Goal: Task Accomplishment & Management: Manage account settings

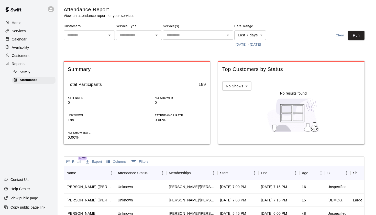
click at [24, 40] on p "Calendar" at bounding box center [19, 39] width 15 height 5
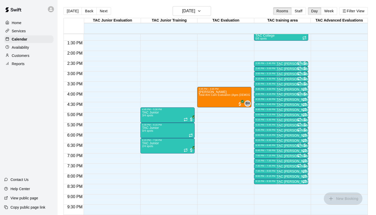
scroll to position [270, 0]
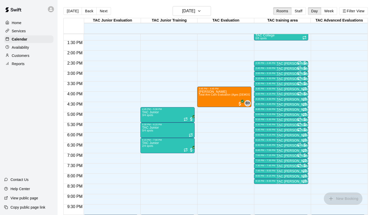
click at [28, 48] on p "Availability" at bounding box center [20, 47] width 17 height 5
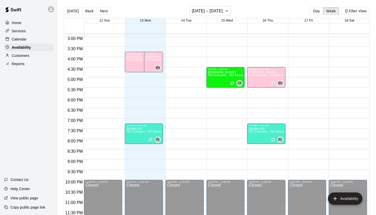
scroll to position [305, 0]
click at [19, 40] on p "Calendar" at bounding box center [19, 39] width 15 height 5
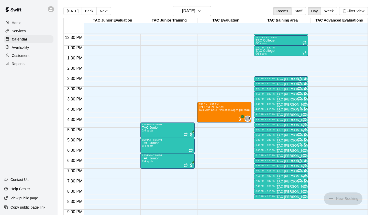
scroll to position [265, 0]
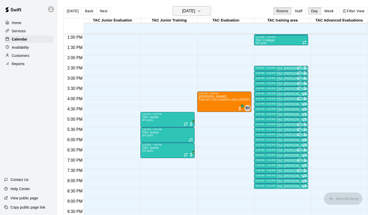
click at [201, 13] on icon "button" at bounding box center [199, 11] width 4 height 6
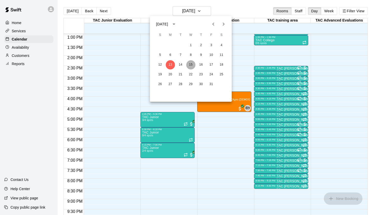
click at [191, 67] on button "15" at bounding box center [190, 64] width 9 height 9
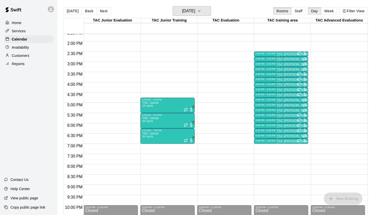
scroll to position [280, 0]
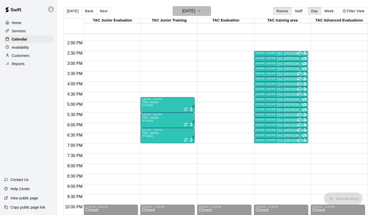
click at [195, 8] on h6 "[DATE]" at bounding box center [188, 10] width 13 height 7
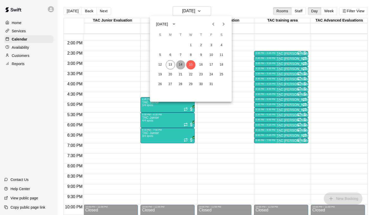
click at [180, 65] on button "14" at bounding box center [180, 64] width 9 height 9
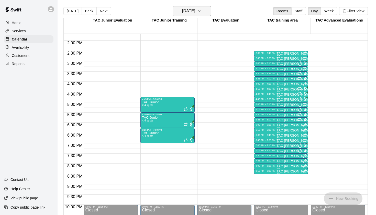
click at [195, 10] on h6 "[DATE]" at bounding box center [188, 10] width 13 height 7
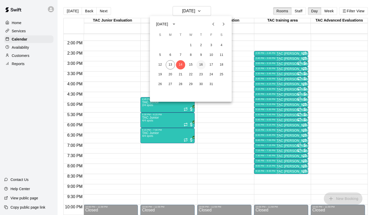
click at [203, 65] on button "16" at bounding box center [200, 64] width 9 height 9
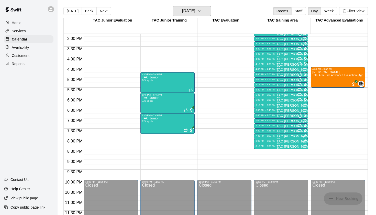
scroll to position [305, 0]
click at [195, 13] on h6 "[DATE]" at bounding box center [188, 10] width 13 height 7
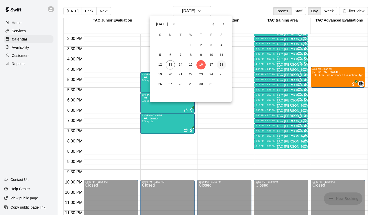
click at [222, 65] on button "18" at bounding box center [221, 64] width 9 height 9
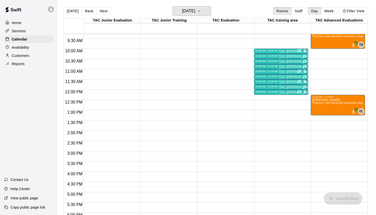
scroll to position [179, 0]
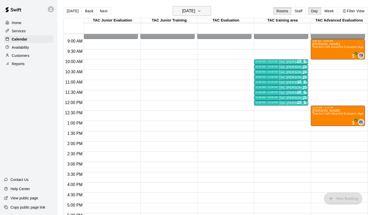
click at [203, 14] on button "[DATE]" at bounding box center [192, 11] width 38 height 10
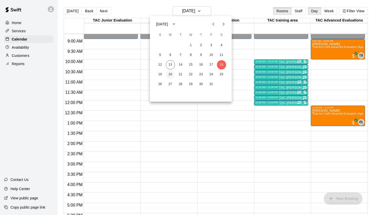
click at [170, 75] on button "20" at bounding box center [170, 74] width 9 height 9
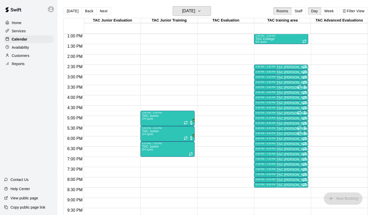
scroll to position [274, 0]
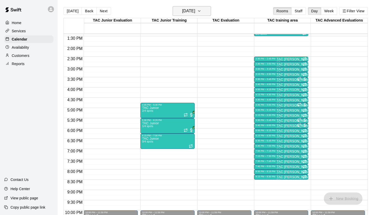
click at [195, 14] on h6 "[DATE]" at bounding box center [188, 10] width 13 height 7
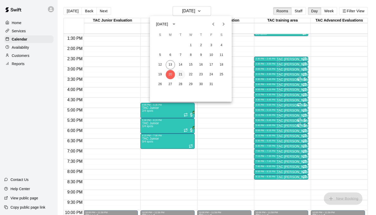
click at [183, 74] on button "21" at bounding box center [180, 74] width 9 height 9
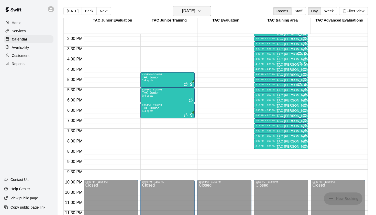
scroll to position [305, 0]
click at [203, 9] on button "[DATE]" at bounding box center [192, 11] width 38 height 10
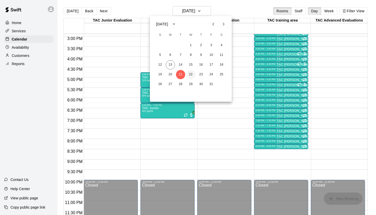
click at [193, 74] on button "22" at bounding box center [190, 74] width 9 height 9
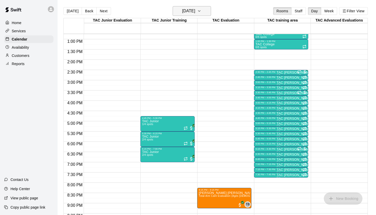
scroll to position [251, 0]
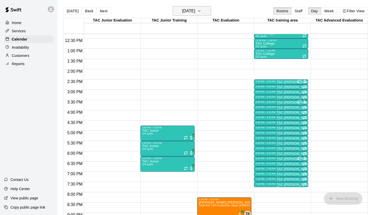
click at [202, 7] on button "[DATE]" at bounding box center [192, 11] width 38 height 10
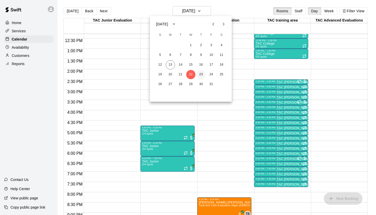
click at [201, 72] on button "23" at bounding box center [200, 74] width 9 height 9
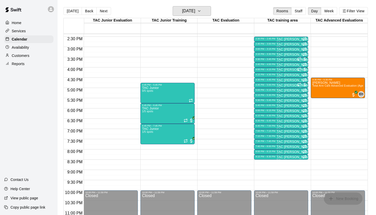
scroll to position [297, 0]
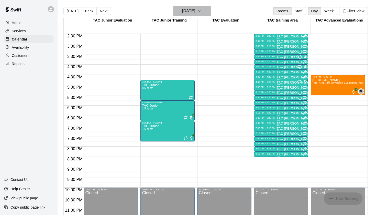
click at [204, 13] on button "[DATE]" at bounding box center [192, 11] width 38 height 10
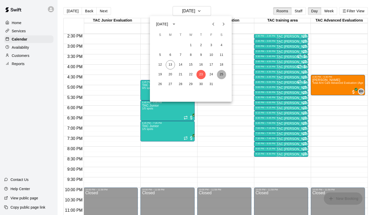
click at [218, 74] on button "25" at bounding box center [221, 74] width 9 height 9
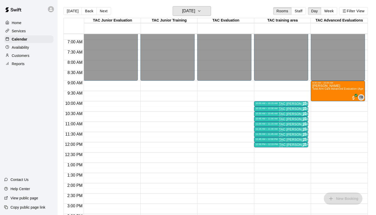
scroll to position [137, 0]
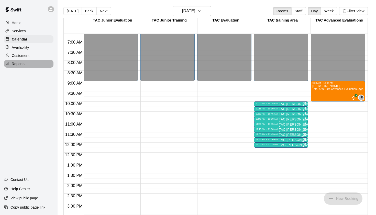
click at [23, 66] on div "Reports" at bounding box center [28, 64] width 49 height 8
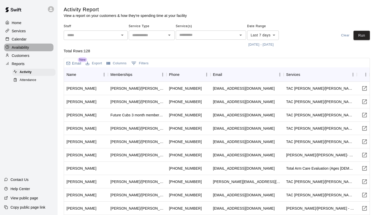
click at [29, 48] on p "Availability" at bounding box center [20, 47] width 17 height 5
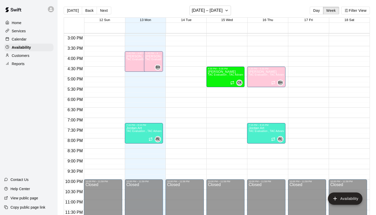
scroll to position [295, 0]
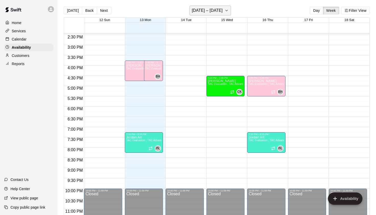
click at [211, 11] on h6 "[DATE] – [DATE]" at bounding box center [207, 10] width 31 height 7
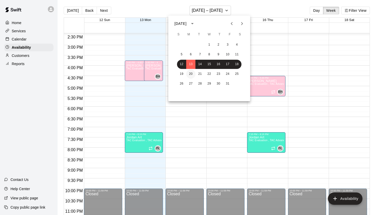
click at [191, 74] on button "20" at bounding box center [190, 73] width 9 height 9
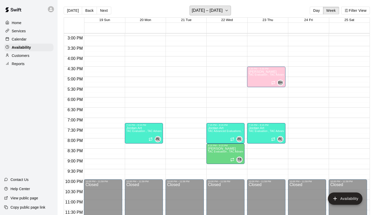
scroll to position [305, 0]
click at [203, 9] on h6 "[DATE] – [DATE]" at bounding box center [207, 10] width 31 height 7
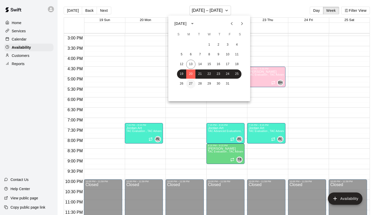
click at [190, 83] on button "27" at bounding box center [190, 83] width 9 height 9
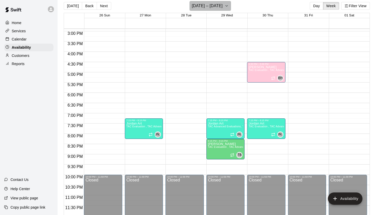
click at [211, 5] on h6 "[DATE] – [DATE]" at bounding box center [207, 5] width 31 height 7
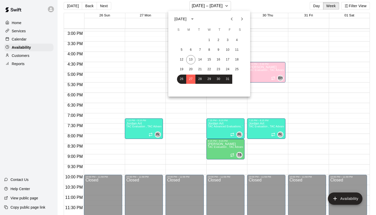
click at [243, 18] on icon "Next month" at bounding box center [242, 19] width 6 height 6
click at [191, 48] on button "3" at bounding box center [190, 49] width 9 height 9
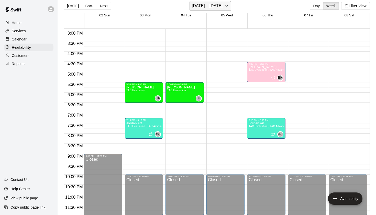
click at [204, 8] on h6 "[DATE] – [DATE]" at bounding box center [207, 5] width 31 height 7
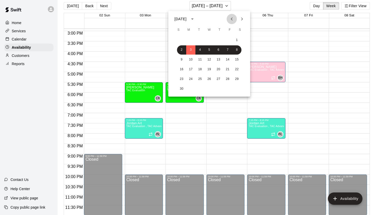
click at [229, 21] on icon "Previous month" at bounding box center [232, 19] width 6 height 6
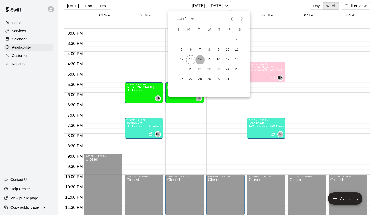
click at [199, 58] on button "14" at bounding box center [199, 59] width 9 height 9
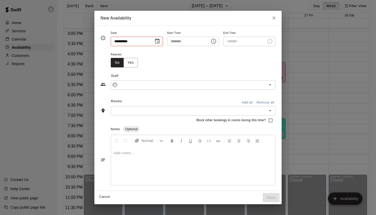
type input "**********"
type input "********"
type input "**********"
click at [272, 43] on icon "Choose time, selected time is 7:45 PM" at bounding box center [270, 41] width 6 height 6
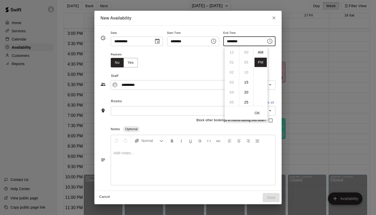
scroll to position [9, 0]
click at [234, 63] on li "08" at bounding box center [232, 62] width 12 height 9
click at [245, 64] on li "15" at bounding box center [246, 63] width 12 height 9
type input "********"
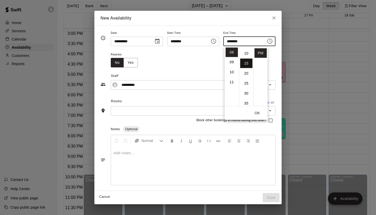
scroll to position [30, 0]
click at [255, 115] on button "OK" at bounding box center [257, 112] width 16 height 9
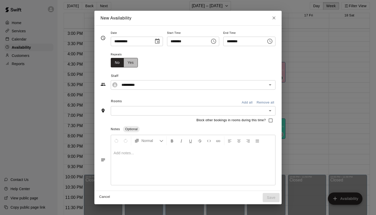
click at [127, 64] on button "Yes" at bounding box center [131, 62] width 14 height 9
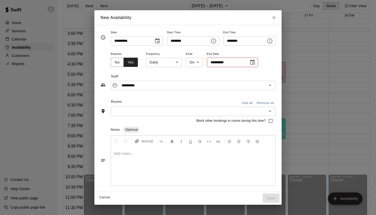
click at [249, 64] on icon "Choose date" at bounding box center [252, 62] width 6 height 6
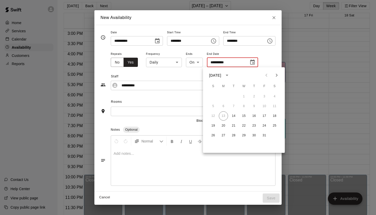
click at [274, 78] on icon "Next month" at bounding box center [277, 75] width 6 height 6
click at [233, 137] on button "25" at bounding box center [233, 135] width 9 height 9
type input "**********"
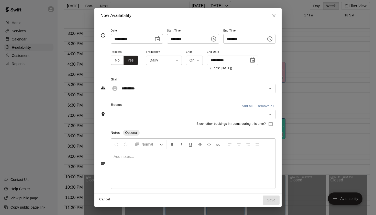
click at [181, 115] on input "text" at bounding box center [188, 114] width 153 height 6
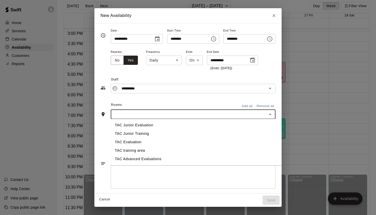
click at [160, 142] on li "TAC Evaluation" at bounding box center [197, 142] width 172 height 8
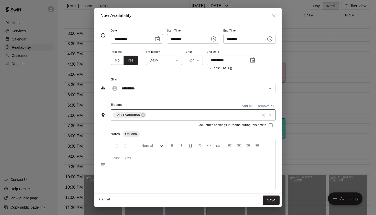
click at [170, 115] on input "text" at bounding box center [203, 115] width 112 height 6
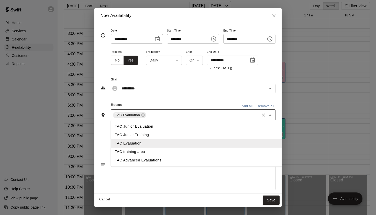
click at [151, 159] on li "TAC Advanced Evaluations" at bounding box center [197, 160] width 172 height 8
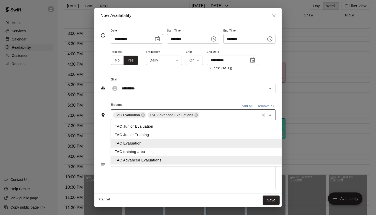
click at [217, 112] on input "text" at bounding box center [229, 115] width 59 height 6
click at [182, 126] on li "TAC Junior Evaluation" at bounding box center [197, 126] width 172 height 8
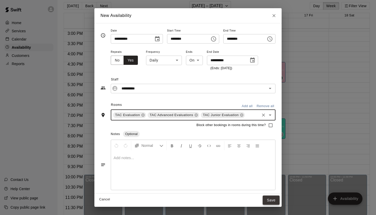
click at [273, 198] on button "Save" at bounding box center [271, 199] width 17 height 9
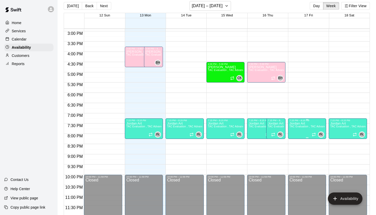
click at [308, 119] on div at bounding box center [307, 119] width 3 height 1
click at [312, 139] on button "delete" at bounding box center [311, 136] width 10 height 10
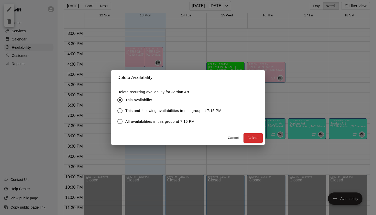
click at [190, 112] on span "This and following availabilities in this group at 7:15 PM" at bounding box center [173, 110] width 96 height 5
click at [250, 138] on button "Delete" at bounding box center [253, 137] width 19 height 9
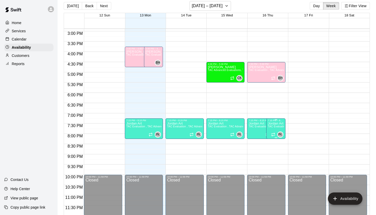
click at [271, 139] on icon "delete" at bounding box center [273, 139] width 6 height 6
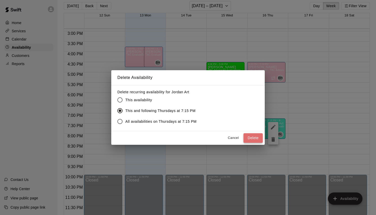
click at [254, 138] on button "Delete" at bounding box center [253, 137] width 19 height 9
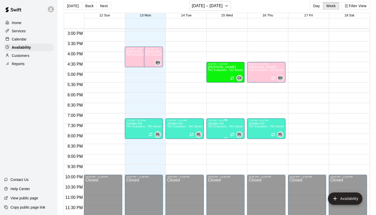
click at [228, 128] on span "TAC Evaluation , TAC Advanced Evaluations, TAC Junior Evaluation" at bounding box center [249, 126] width 83 height 3
click at [212, 142] on icon "delete" at bounding box center [213, 142] width 4 height 5
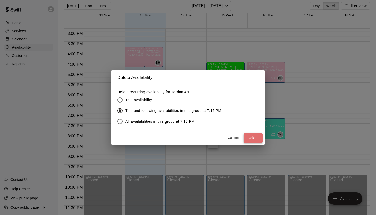
click at [254, 138] on button "Delete" at bounding box center [253, 137] width 19 height 9
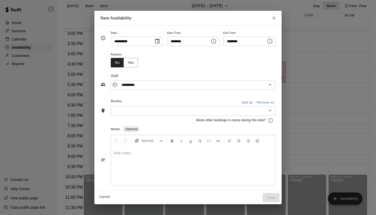
click at [273, 43] on icon "Choose time, selected time is 7:45 PM" at bounding box center [270, 41] width 6 height 6
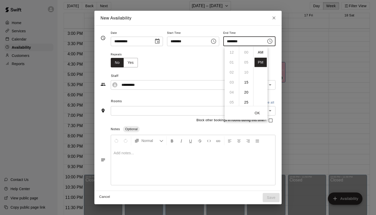
scroll to position [9, 0]
click at [245, 73] on li "15" at bounding box center [246, 73] width 12 height 9
type input "********"
click at [132, 63] on button "Yes" at bounding box center [131, 62] width 14 height 9
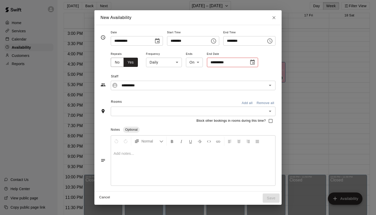
click at [165, 63] on body "Home Services Calendar Availability Customers Reports Contact Us Help Center Vi…" at bounding box center [188, 106] width 376 height 223
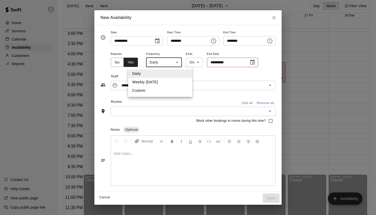
click at [165, 80] on li "Weekly [DATE]" at bounding box center [160, 82] width 64 height 8
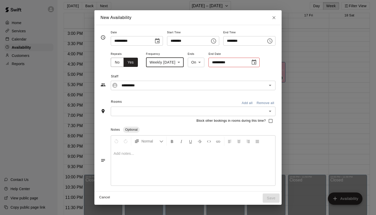
type input "******"
click at [232, 63] on input "**********" at bounding box center [228, 62] width 38 height 9
click at [257, 65] on icon "Choose date" at bounding box center [254, 62] width 6 height 6
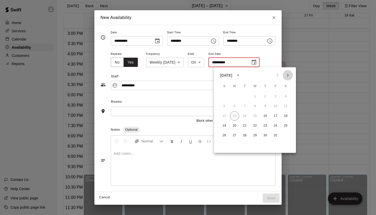
click at [285, 73] on icon "Next month" at bounding box center [288, 75] width 6 height 6
click at [267, 136] on button "27" at bounding box center [265, 135] width 9 height 9
type input "**********"
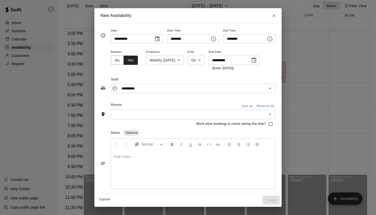
click at [206, 113] on input "text" at bounding box center [188, 114] width 153 height 6
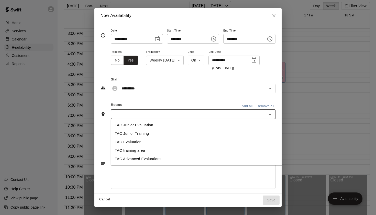
click at [154, 144] on li "TAC Evaluation" at bounding box center [197, 142] width 172 height 8
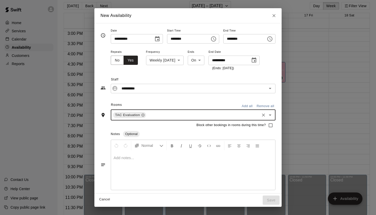
click at [273, 115] on icon "Open" at bounding box center [270, 115] width 6 height 6
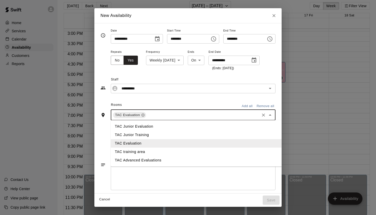
click at [161, 157] on li "TAC Advanced Evaluations" at bounding box center [197, 160] width 172 height 8
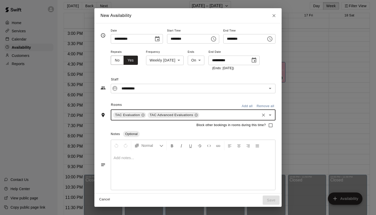
click at [273, 115] on icon "Open" at bounding box center [270, 115] width 6 height 6
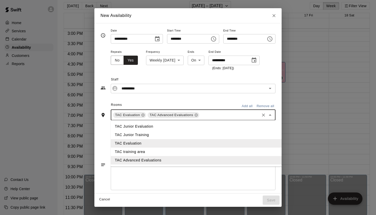
click at [199, 127] on li "TAC Junior Evaluation" at bounding box center [197, 126] width 172 height 8
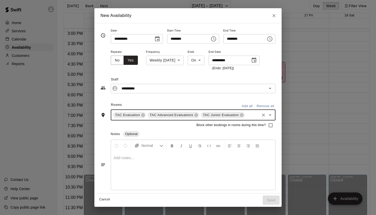
scroll to position [0, 0]
click at [263, 37] on input "********" at bounding box center [242, 38] width 39 height 9
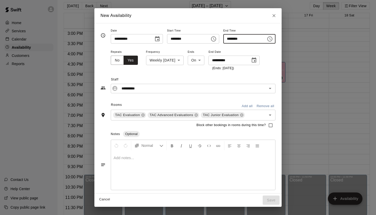
click at [270, 39] on button "Choose time, selected time is 7:15 PM" at bounding box center [270, 39] width 10 height 10
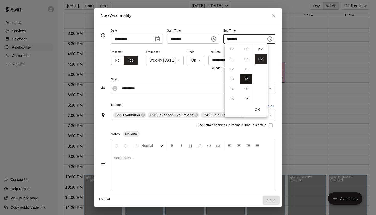
scroll to position [9, 0]
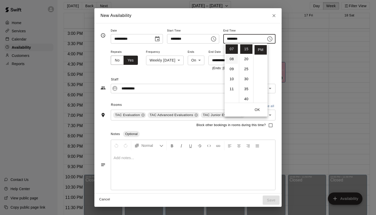
click at [234, 58] on li "08" at bounding box center [232, 58] width 12 height 9
type input "********"
click at [257, 107] on button "OK" at bounding box center [257, 109] width 16 height 9
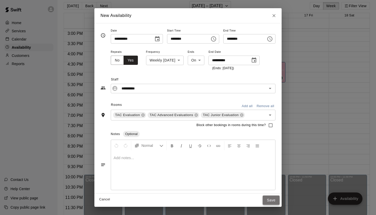
click at [274, 199] on button "Save" at bounding box center [271, 199] width 17 height 9
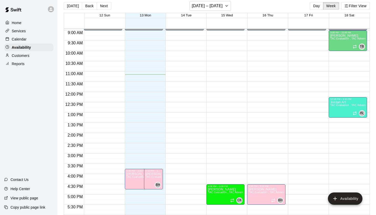
scroll to position [237, 0]
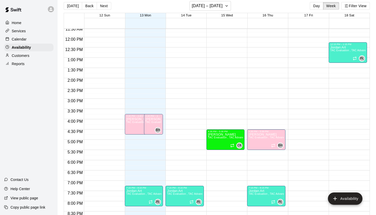
click at [26, 40] on p "Calendar" at bounding box center [19, 39] width 15 height 5
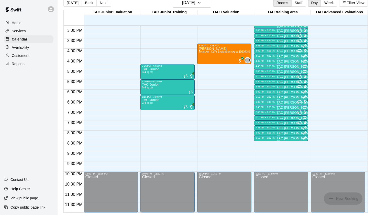
scroll to position [8, 0]
click at [195, 5] on h6 "[DATE]" at bounding box center [188, 2] width 13 height 7
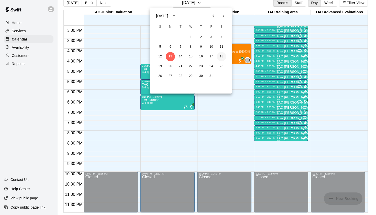
click at [222, 58] on button "18" at bounding box center [221, 56] width 9 height 9
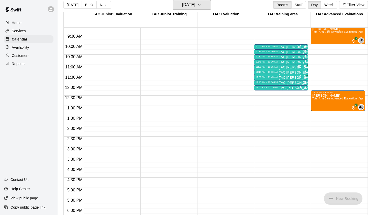
scroll to position [179, 0]
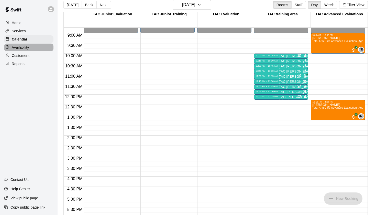
click at [32, 49] on div "Availability" at bounding box center [28, 47] width 49 height 8
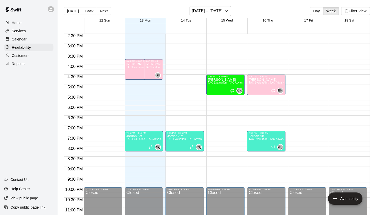
scroll to position [298, 0]
click at [225, 11] on icon "button" at bounding box center [227, 11] width 4 height 6
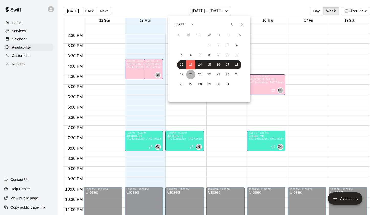
click at [190, 75] on button "20" at bounding box center [190, 74] width 9 height 9
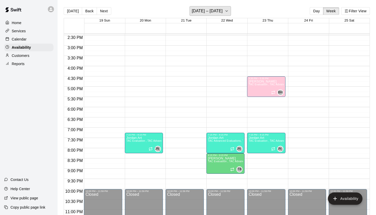
scroll to position [301, 0]
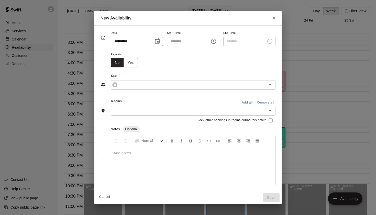
type input "**********"
type input "********"
type input "**********"
click at [271, 42] on icon "Choose time, selected time is 7:45 PM" at bounding box center [270, 41] width 6 height 6
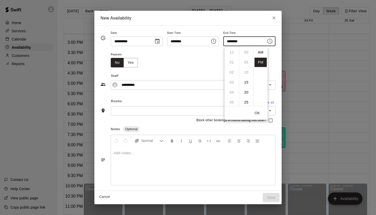
scroll to position [9, 0]
click at [233, 61] on li "08" at bounding box center [232, 62] width 12 height 9
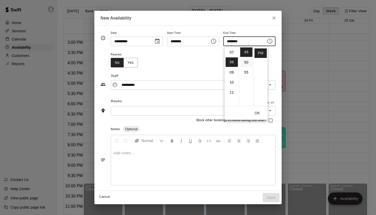
scroll to position [80, 0]
click at [245, 58] on li "15" at bounding box center [246, 56] width 12 height 9
type input "********"
click at [204, 61] on div "Repeats No Yes" at bounding box center [193, 59] width 165 height 16
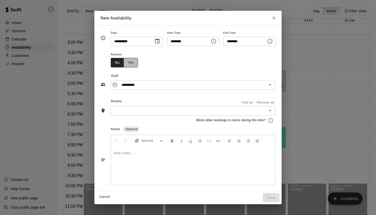
click at [129, 63] on button "Yes" at bounding box center [131, 62] width 14 height 9
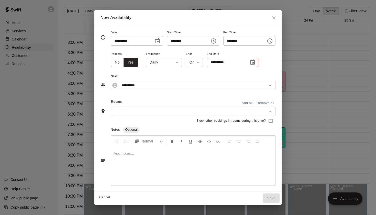
click at [164, 64] on body "Home Services Calendar Availability Customers Reports Contact Us Help Center Vi…" at bounding box center [188, 111] width 376 height 223
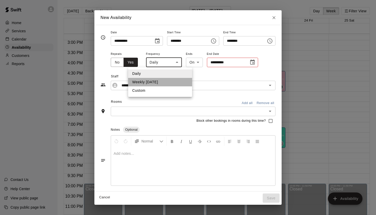
click at [163, 81] on li "Weekly [DATE]" at bounding box center [160, 82] width 64 height 8
type input "******"
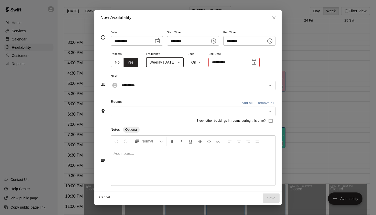
click at [256, 63] on icon "Choose date" at bounding box center [254, 61] width 5 height 5
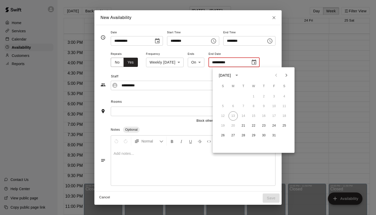
click at [286, 75] on icon "Next month" at bounding box center [286, 75] width 6 height 6
click at [245, 138] on button "25" at bounding box center [243, 135] width 9 height 9
type input "**********"
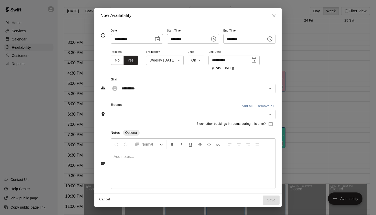
click at [184, 115] on input "text" at bounding box center [188, 114] width 153 height 6
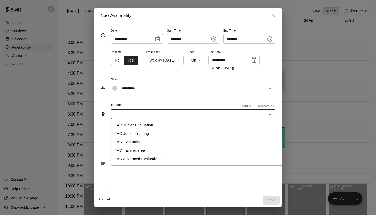
click at [149, 144] on li "TAC Evaluation" at bounding box center [197, 142] width 172 height 8
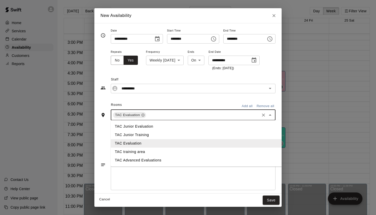
click at [174, 113] on input "text" at bounding box center [203, 115] width 112 height 6
click at [161, 161] on li "TAC Advanced Evaluations" at bounding box center [197, 160] width 172 height 8
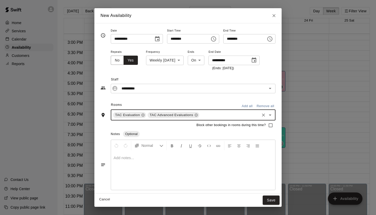
click at [222, 112] on input "text" at bounding box center [229, 115] width 59 height 6
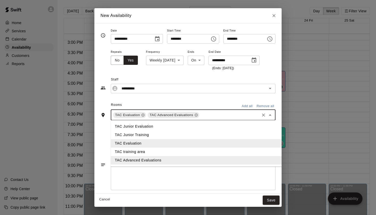
click at [182, 127] on li "TAC Junior Evaluation" at bounding box center [197, 126] width 172 height 8
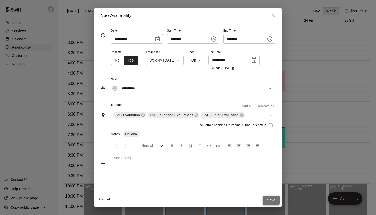
click at [273, 200] on button "Save" at bounding box center [271, 199] width 17 height 9
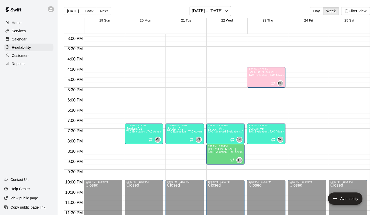
scroll to position [305, 0]
click at [225, 12] on icon "button" at bounding box center [227, 11] width 4 height 6
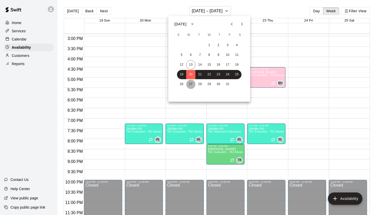
click at [191, 81] on button "27" at bounding box center [190, 84] width 9 height 9
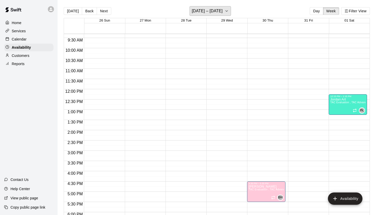
scroll to position [257, 0]
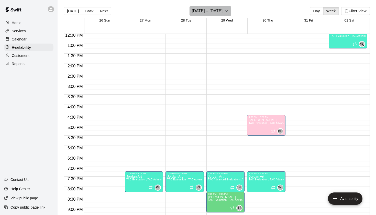
click at [220, 10] on h6 "[DATE] – [DATE]" at bounding box center [207, 10] width 31 height 7
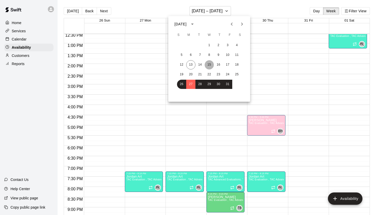
click at [209, 68] on button "15" at bounding box center [209, 64] width 9 height 9
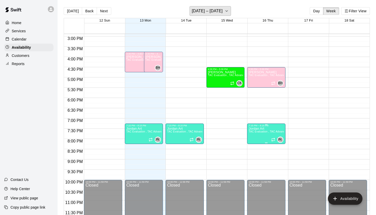
scroll to position [305, 0]
click at [225, 13] on icon "button" at bounding box center [227, 11] width 4 height 6
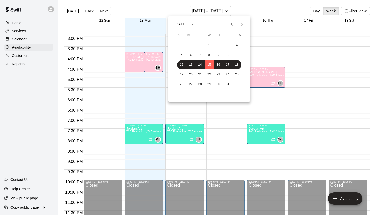
click at [245, 27] on icon "Next month" at bounding box center [242, 24] width 6 height 6
click at [25, 41] on div at bounding box center [188, 107] width 376 height 215
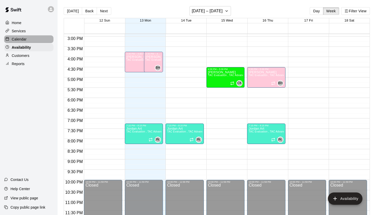
click at [24, 42] on div "Calendar" at bounding box center [28, 39] width 49 height 8
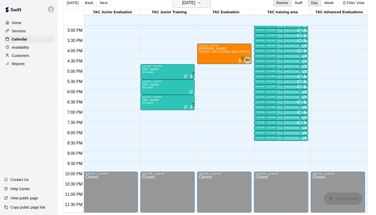
scroll to position [8, 0]
click at [200, 7] on button "[DATE]" at bounding box center [192, 3] width 38 height 10
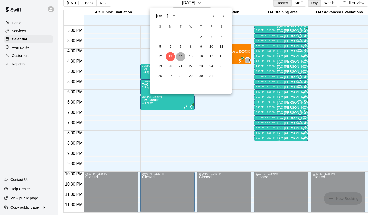
click at [181, 59] on button "14" at bounding box center [180, 56] width 9 height 9
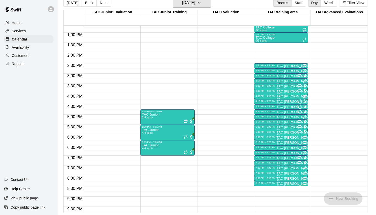
scroll to position [272, 0]
